Goal: Navigation & Orientation: Find specific page/section

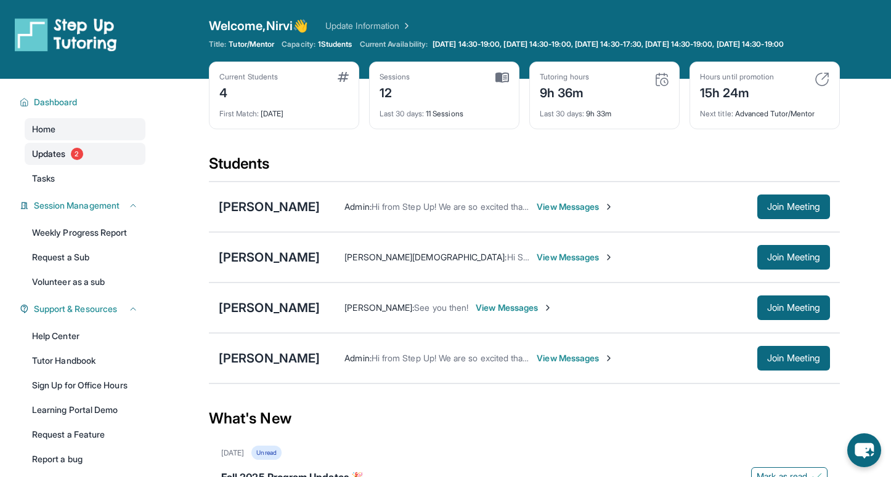
click at [68, 165] on link "Updates 2" at bounding box center [85, 154] width 121 height 22
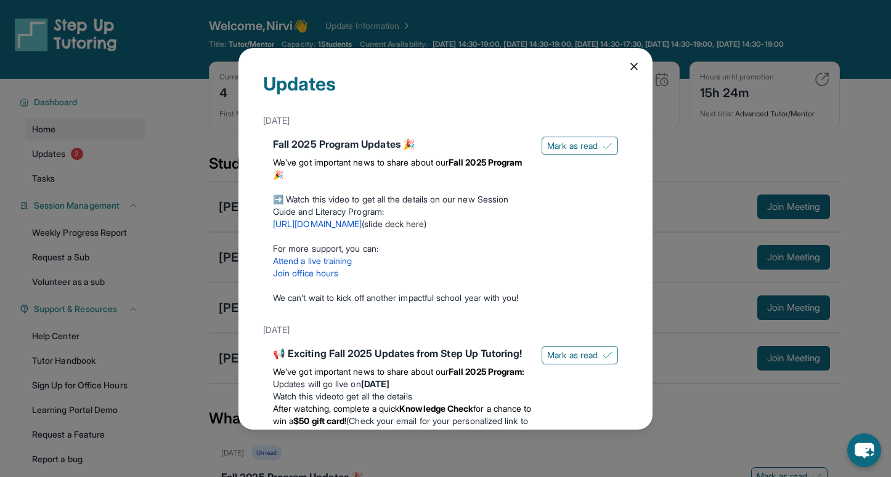
click at [639, 65] on icon at bounding box center [634, 66] width 12 height 12
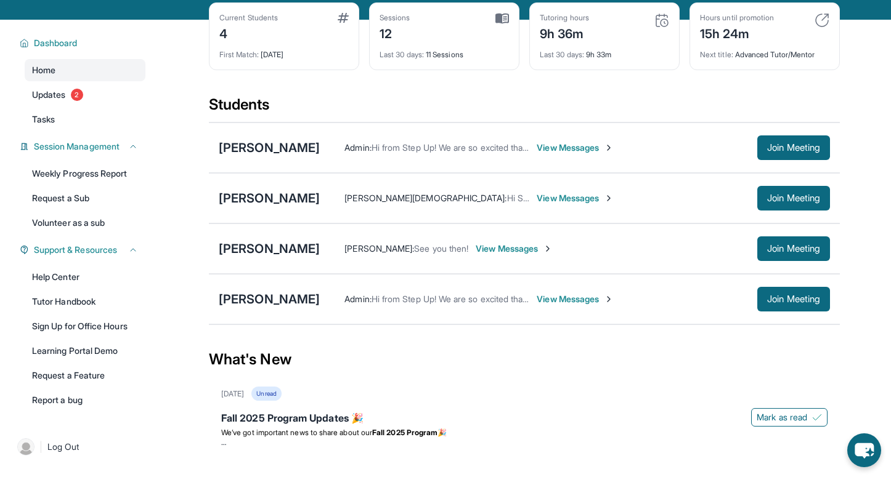
scroll to position [57, 0]
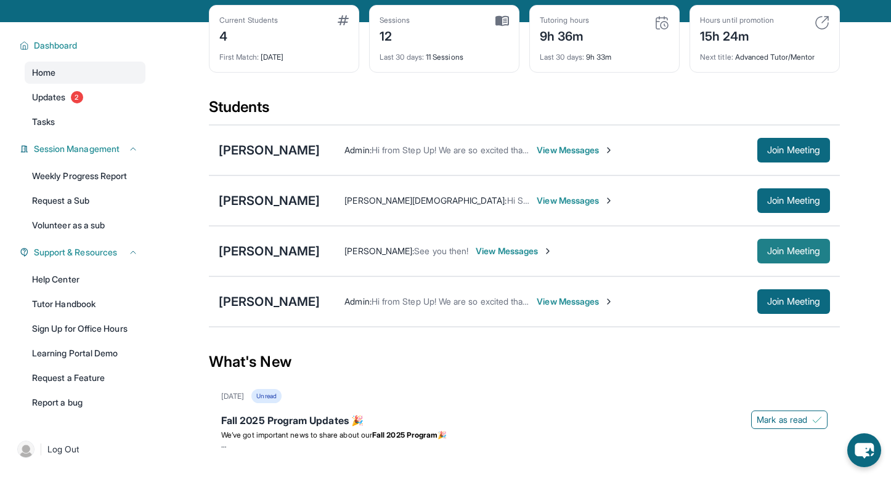
click at [759, 258] on button "Join Meeting" at bounding box center [793, 251] width 73 height 25
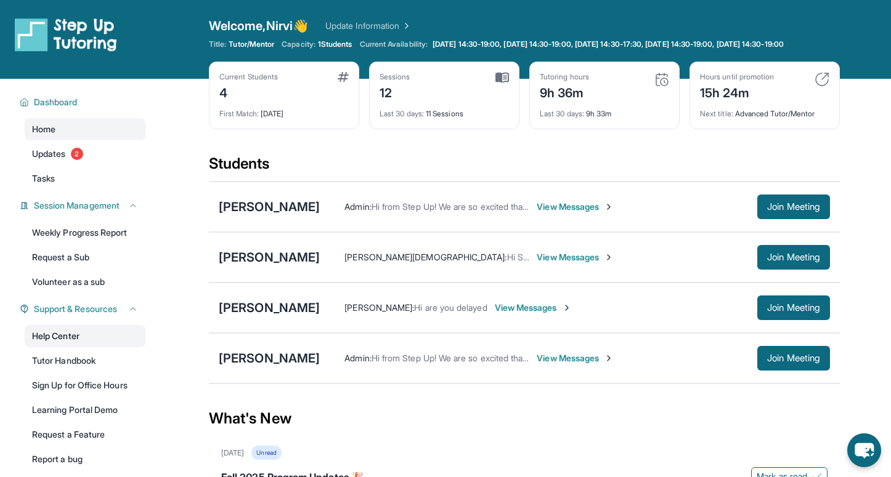
click at [72, 344] on link "Help Center" at bounding box center [85, 336] width 121 height 22
